Goal: Task Accomplishment & Management: Complete application form

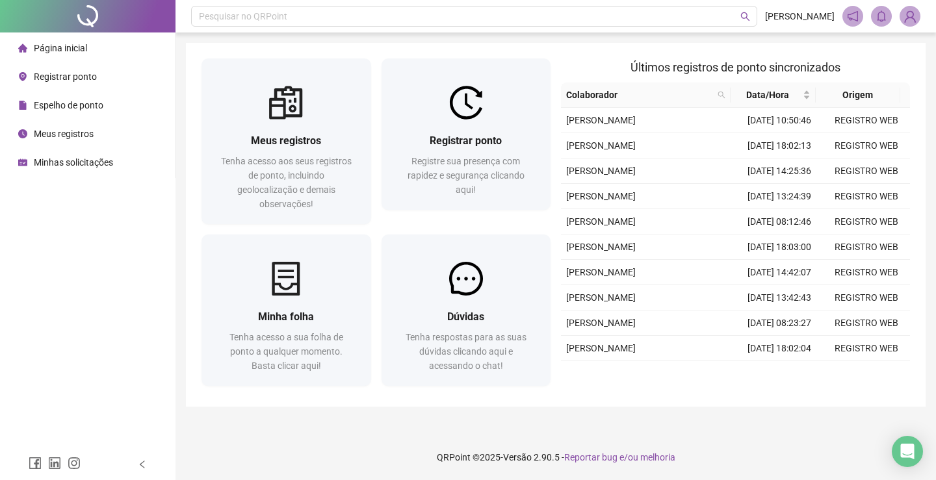
click at [73, 158] on span "Minhas solicitações" at bounding box center [73, 162] width 79 height 10
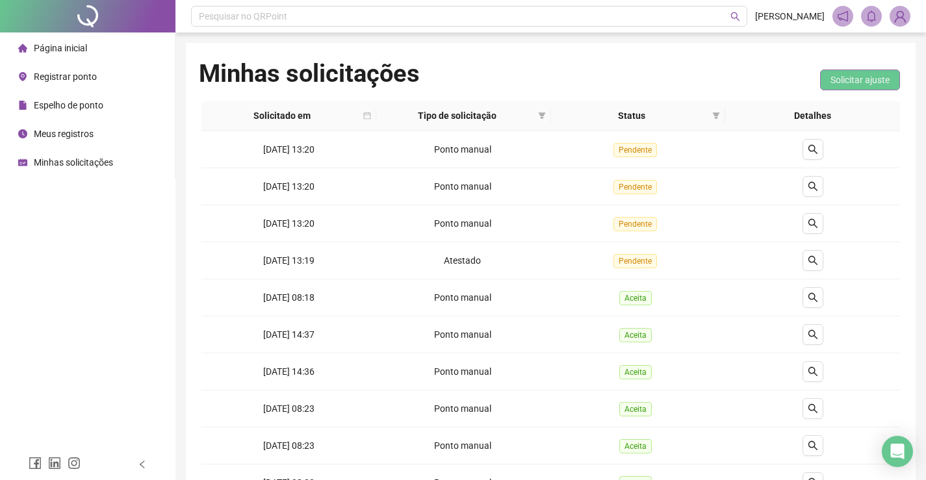
click at [878, 73] on span "Solicitar ajuste" at bounding box center [860, 80] width 59 height 14
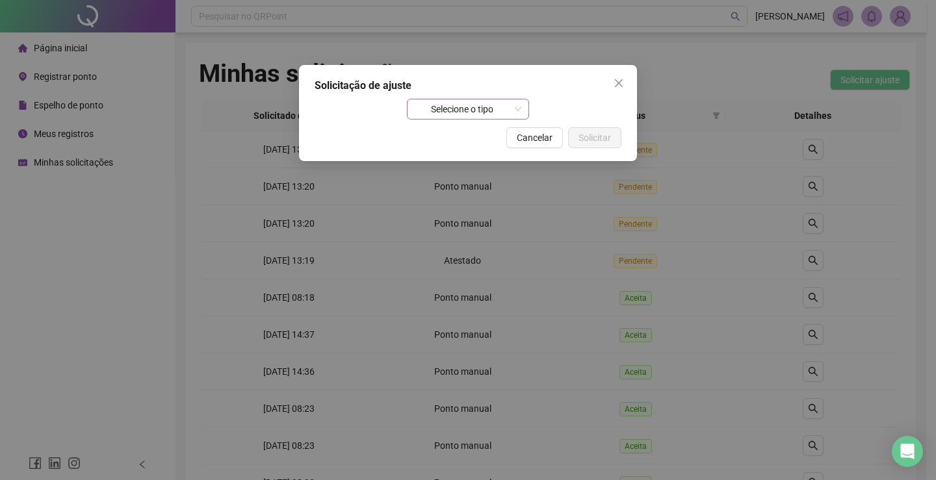
click at [458, 111] on span "Selecione o tipo" at bounding box center [468, 108] width 107 height 19
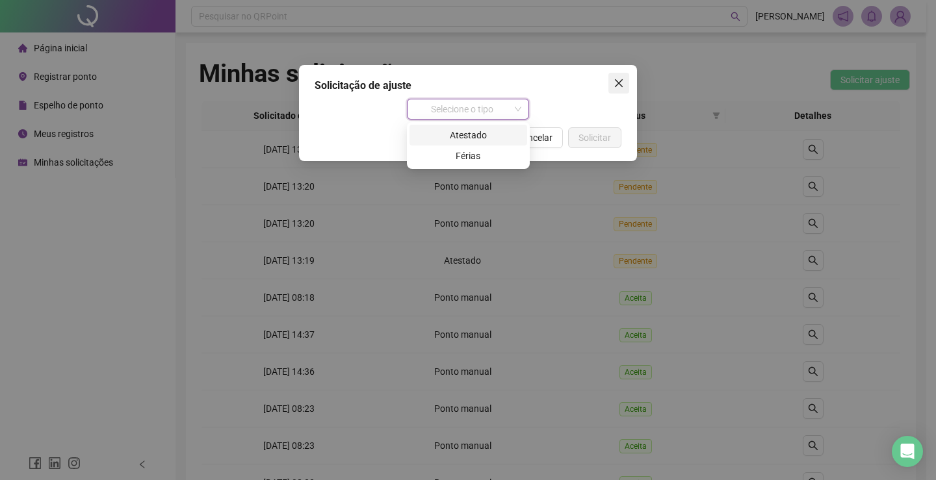
click at [625, 84] on span "Close" at bounding box center [618, 83] width 21 height 10
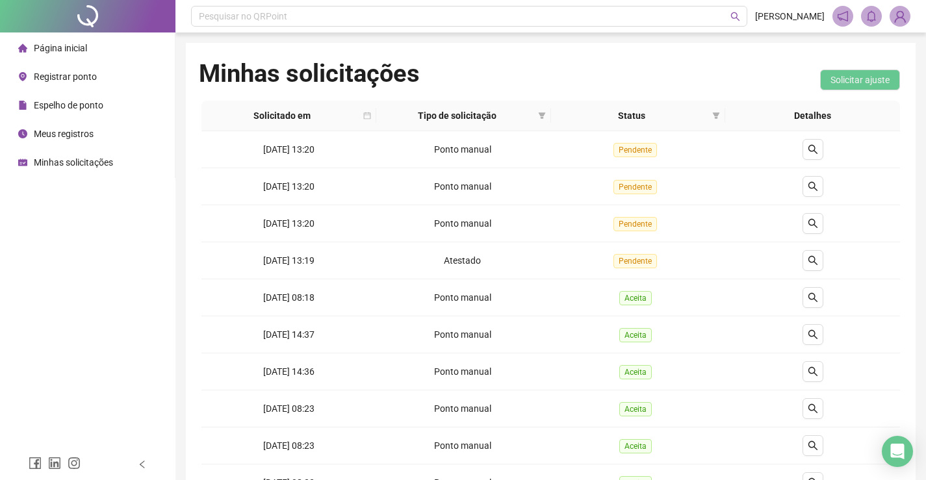
click at [89, 84] on div "Registrar ponto" at bounding box center [57, 77] width 79 height 26
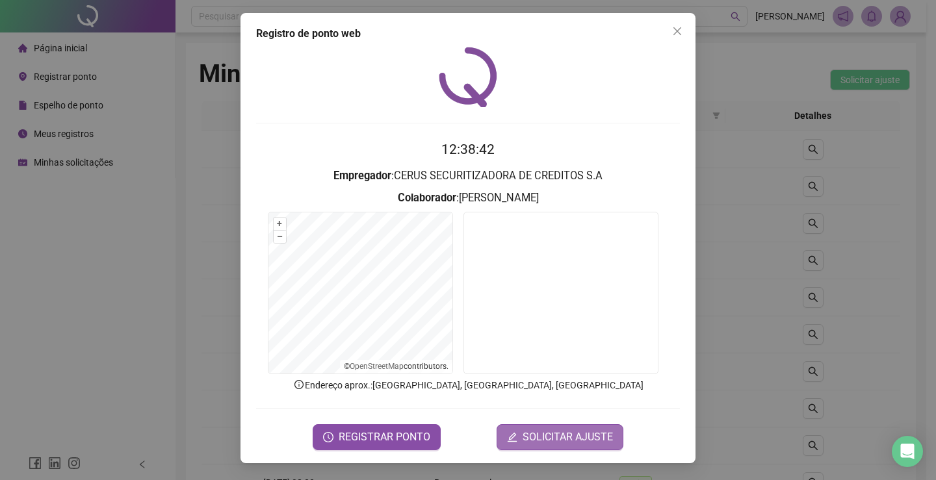
click at [600, 440] on span "SOLICITAR AJUSTE" at bounding box center [568, 438] width 90 height 16
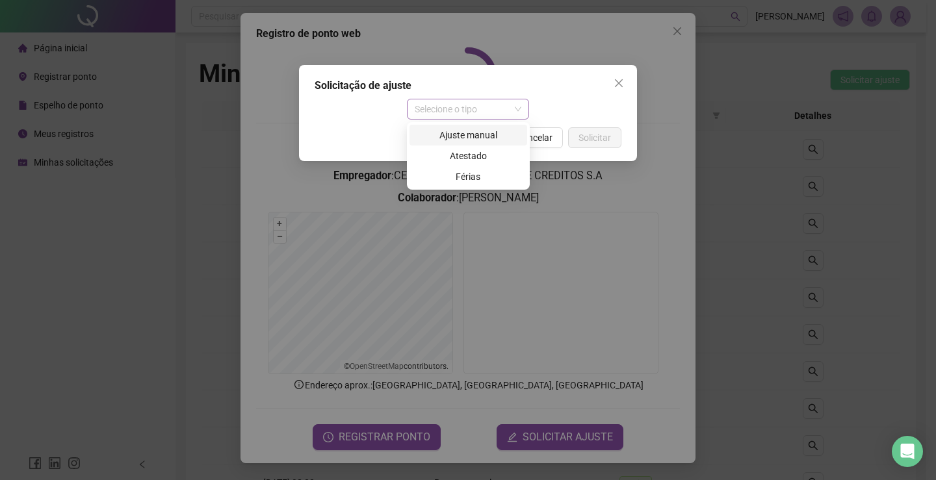
drag, startPoint x: 448, startPoint y: 101, endPoint x: 443, endPoint y: 112, distance: 12.6
click at [448, 100] on span "Selecione o tipo" at bounding box center [468, 108] width 107 height 19
click at [494, 159] on div "Atestado" at bounding box center [468, 156] width 102 height 14
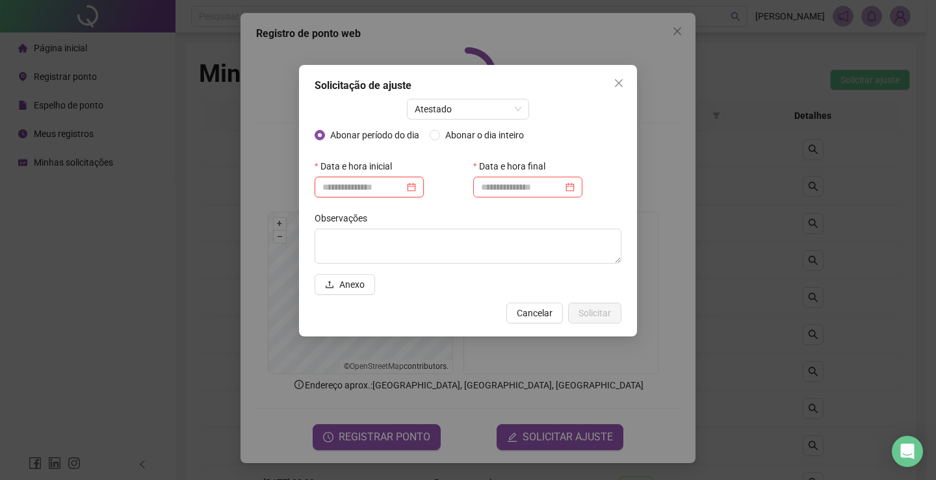
click at [357, 180] on input at bounding box center [363, 187] width 82 height 14
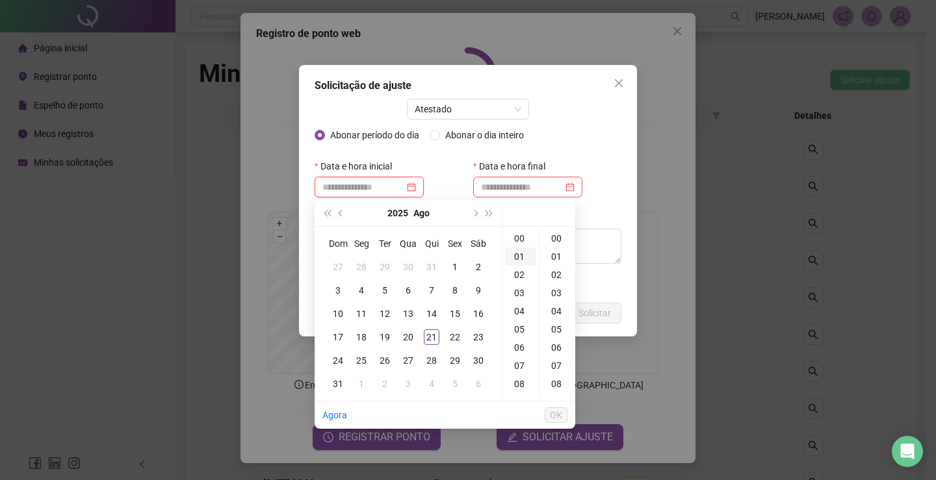
type input "**********"
click at [430, 339] on div "21" at bounding box center [432, 337] width 16 height 16
click at [523, 383] on div "08" at bounding box center [520, 384] width 31 height 18
type input "**********"
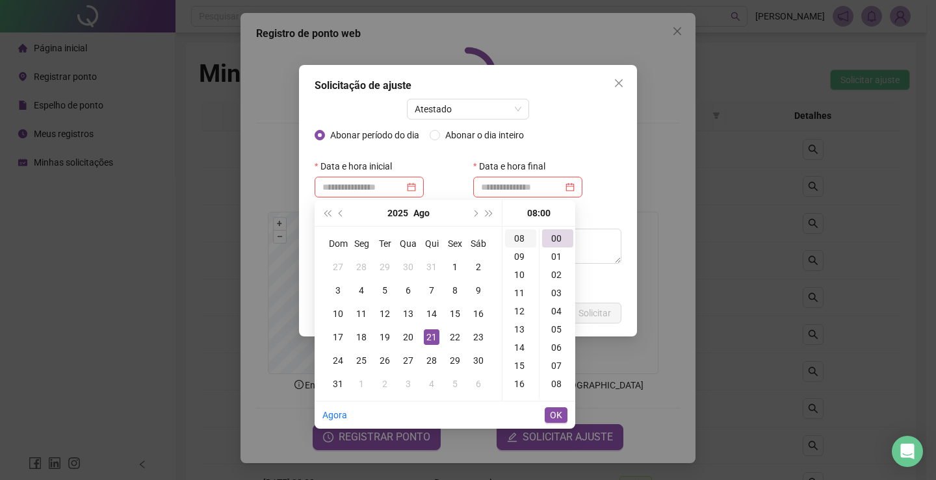
click at [516, 235] on div "08" at bounding box center [520, 238] width 31 height 18
click at [558, 409] on span "OK" at bounding box center [556, 415] width 12 height 14
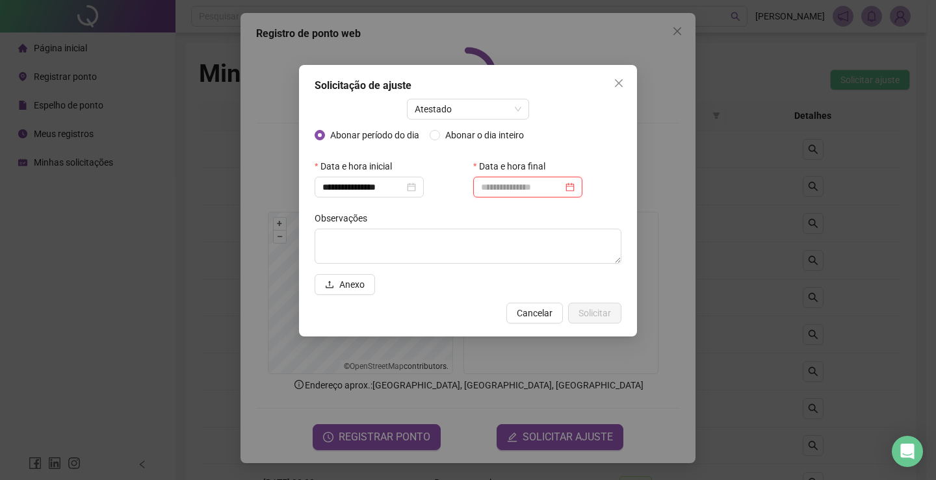
click at [529, 184] on input at bounding box center [522, 187] width 82 height 14
click at [527, 181] on input at bounding box center [522, 187] width 82 height 14
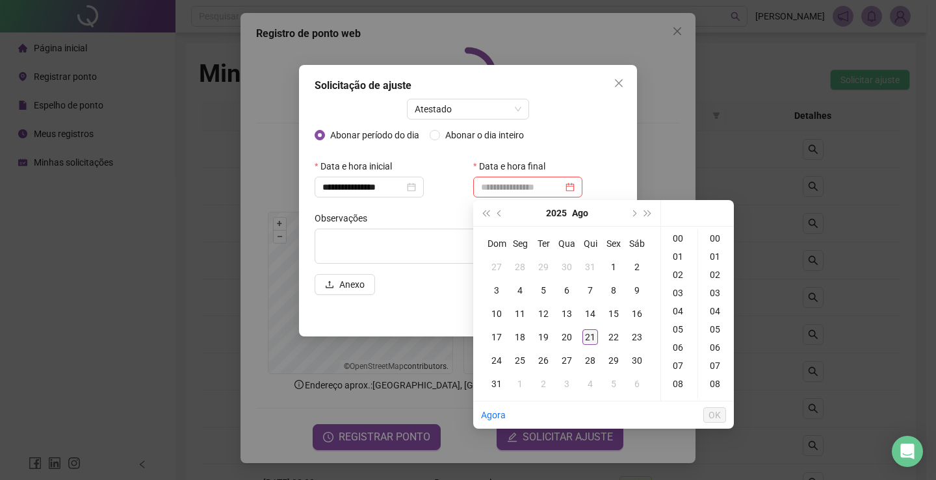
click at [592, 336] on div "21" at bounding box center [590, 337] width 16 height 16
click at [680, 380] on div "08" at bounding box center [679, 384] width 31 height 18
click at [715, 240] on div "43" at bounding box center [716, 241] width 31 height 18
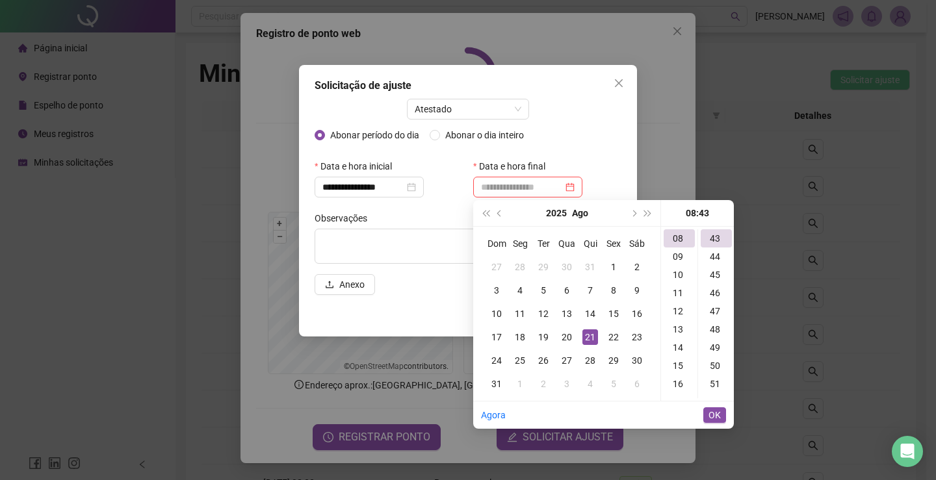
type input "**********"
click at [721, 416] on button "OK" at bounding box center [714, 415] width 23 height 16
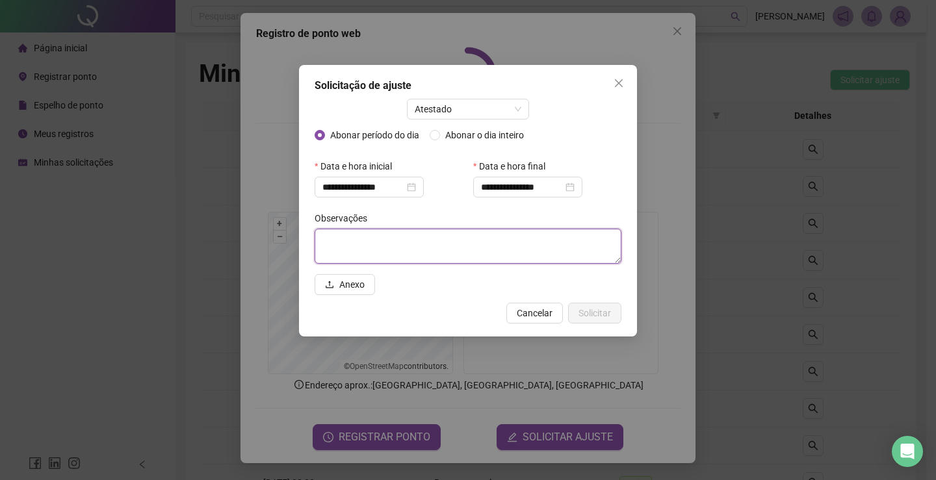
click at [426, 242] on textarea at bounding box center [468, 246] width 307 height 35
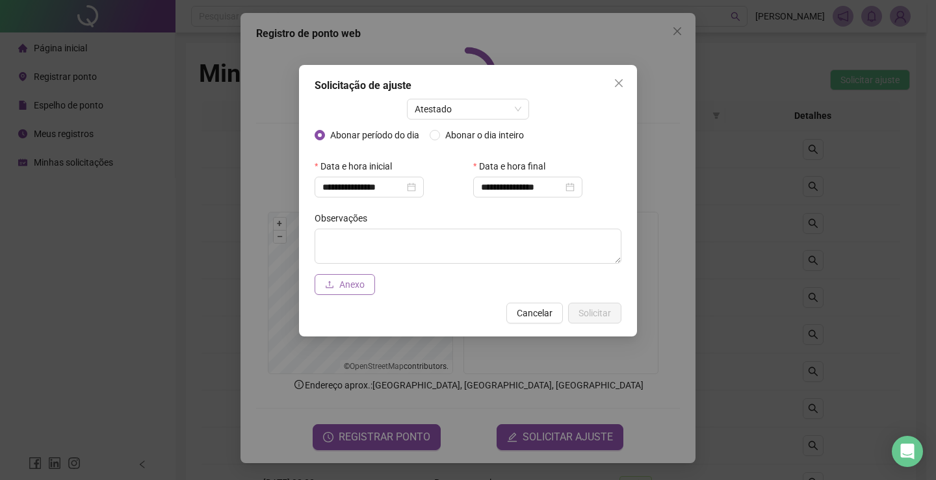
click at [362, 293] on button "Anexo" at bounding box center [345, 284] width 60 height 21
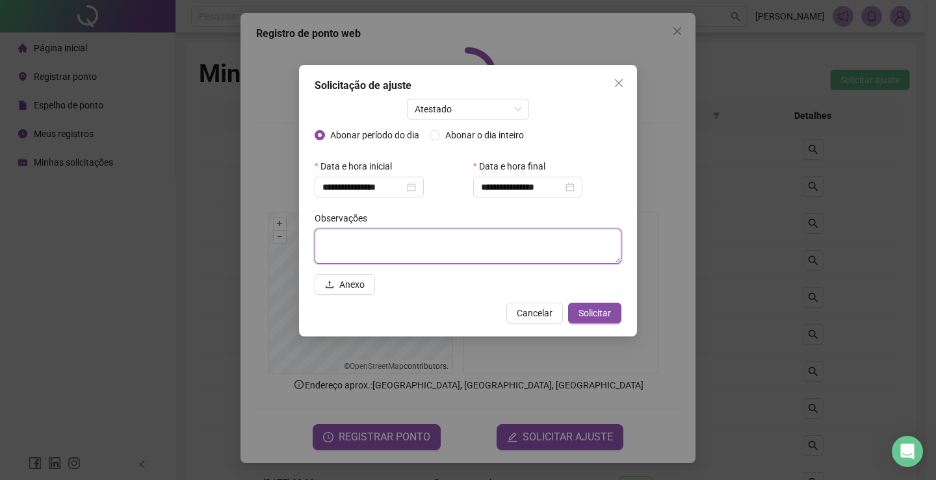
click at [384, 240] on textarea at bounding box center [468, 246] width 307 height 35
type textarea "**********"
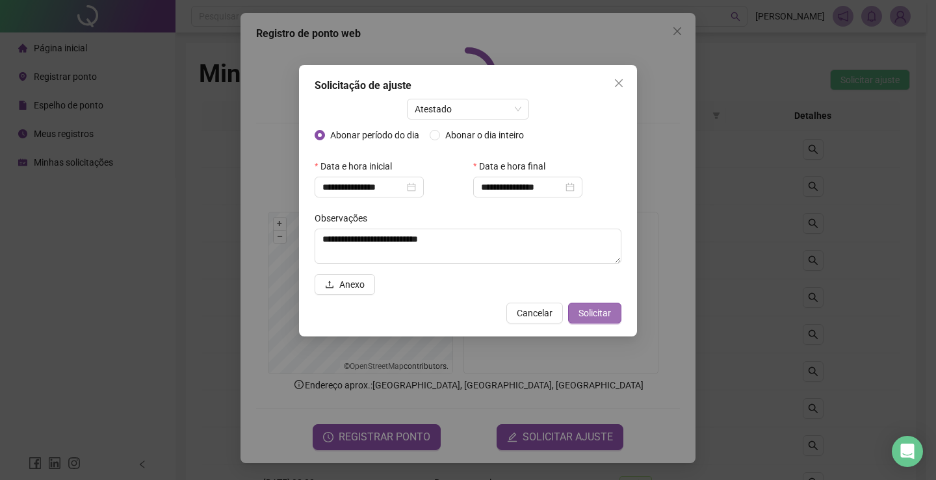
click at [587, 311] on span "Solicitar" at bounding box center [594, 313] width 32 height 14
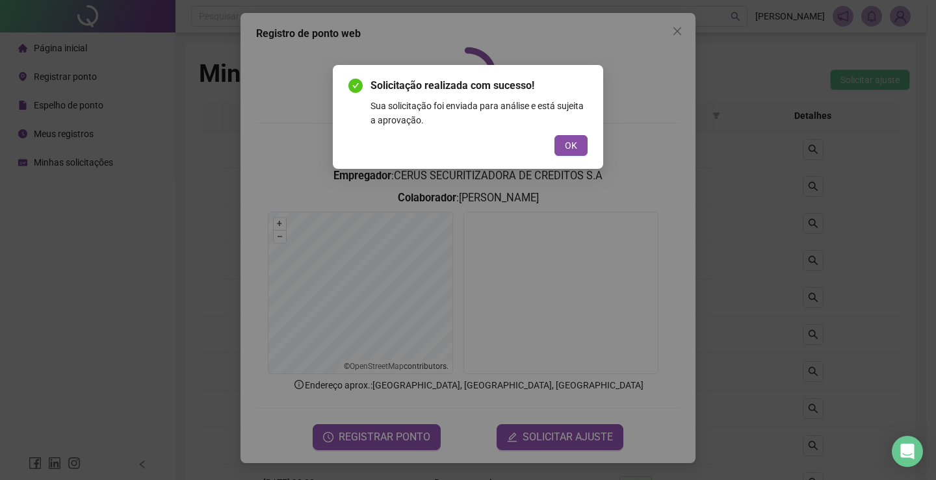
click at [570, 134] on div "Solicitação realizada com sucesso! Sua solicitação foi enviada para análise e e…" at bounding box center [467, 117] width 239 height 78
click at [567, 146] on span "OK" at bounding box center [571, 145] width 12 height 14
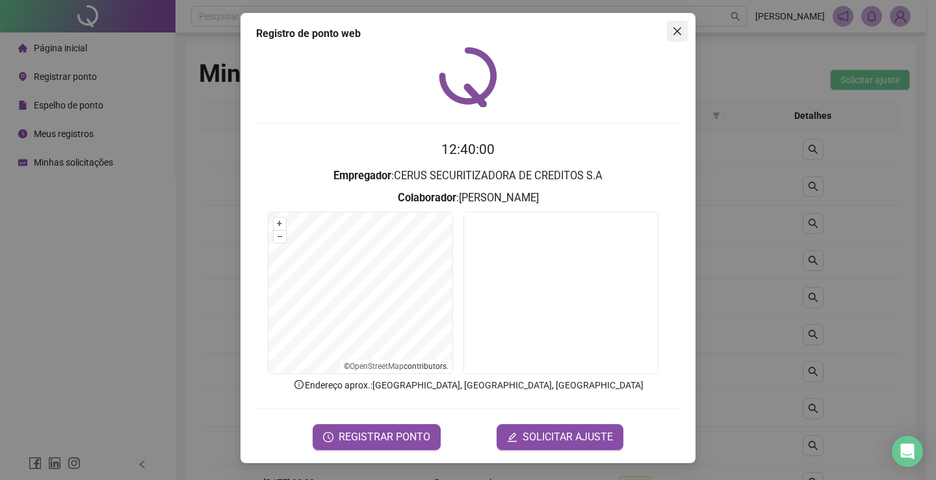
click at [677, 31] on icon "close" at bounding box center [677, 31] width 8 height 8
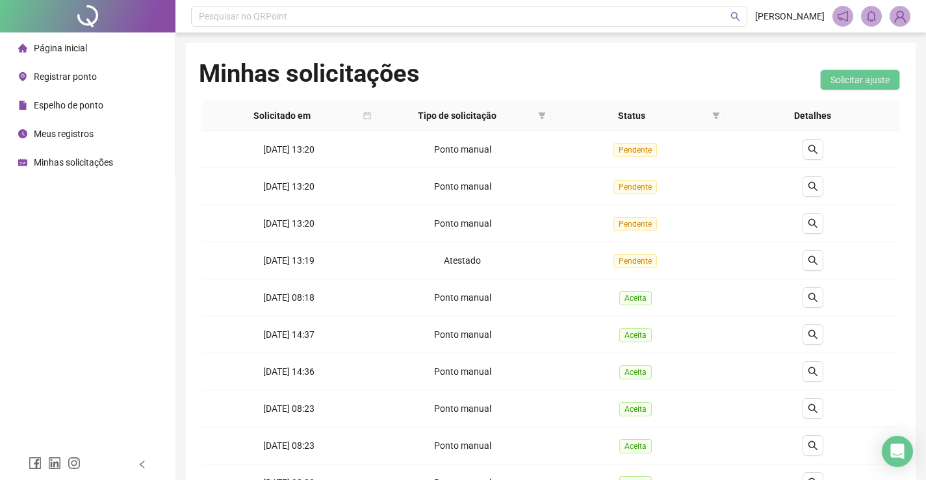
click at [88, 74] on span "Registrar ponto" at bounding box center [65, 76] width 63 height 10
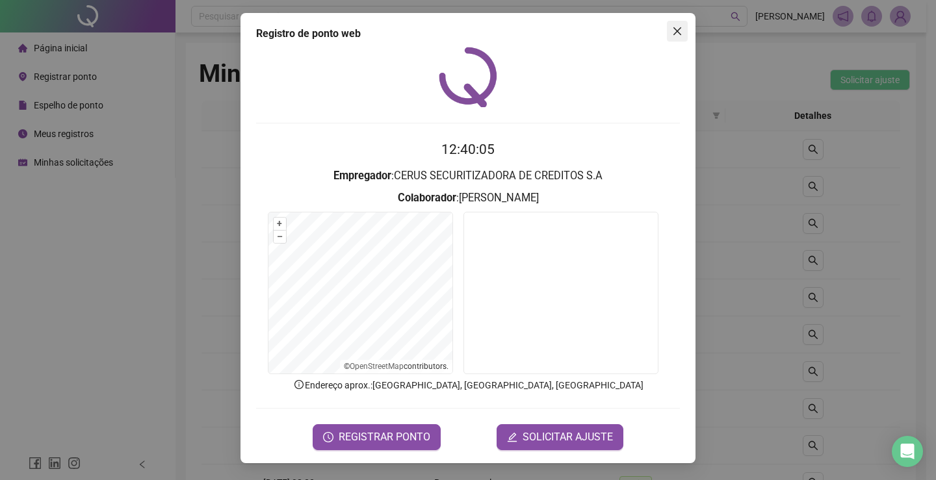
click at [675, 27] on icon "close" at bounding box center [677, 31] width 10 height 10
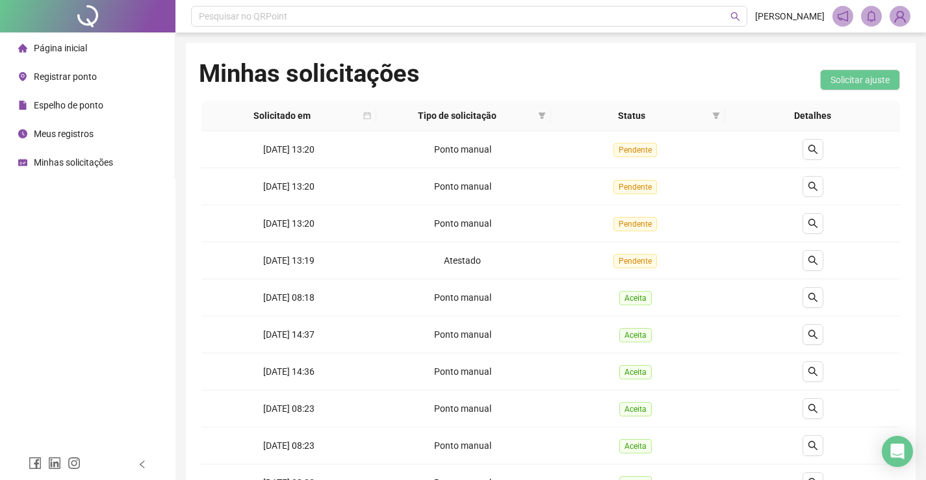
click at [84, 41] on div "Página inicial" at bounding box center [52, 48] width 69 height 26
